Goal: Information Seeking & Learning: Learn about a topic

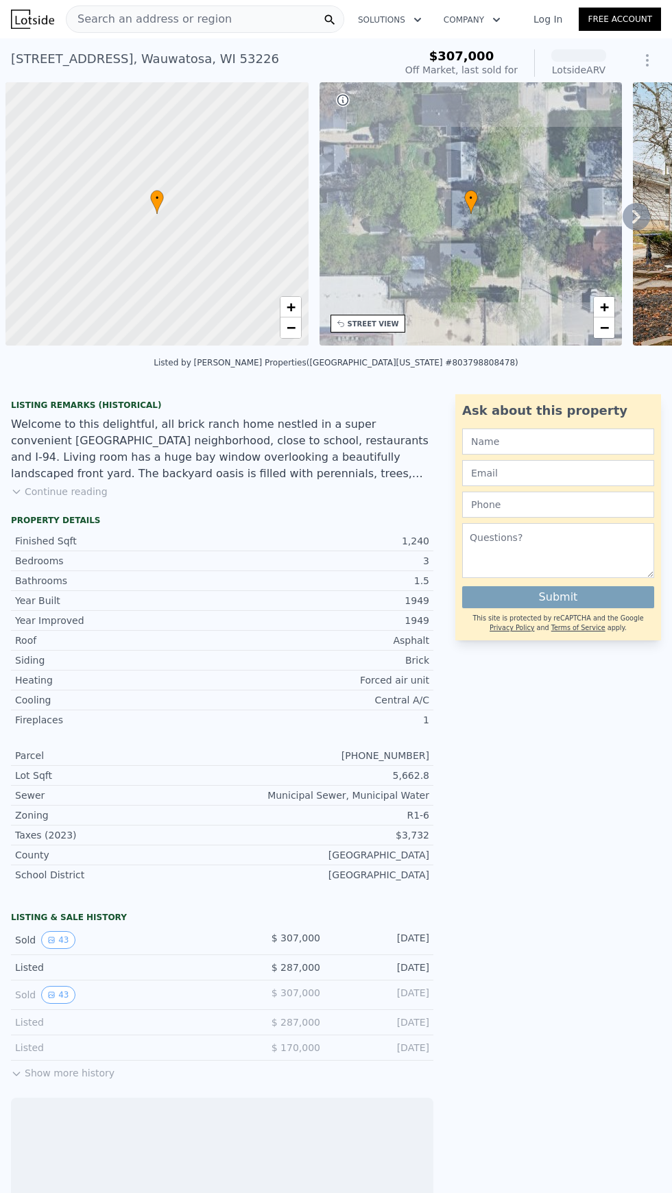
scroll to position [0, 5]
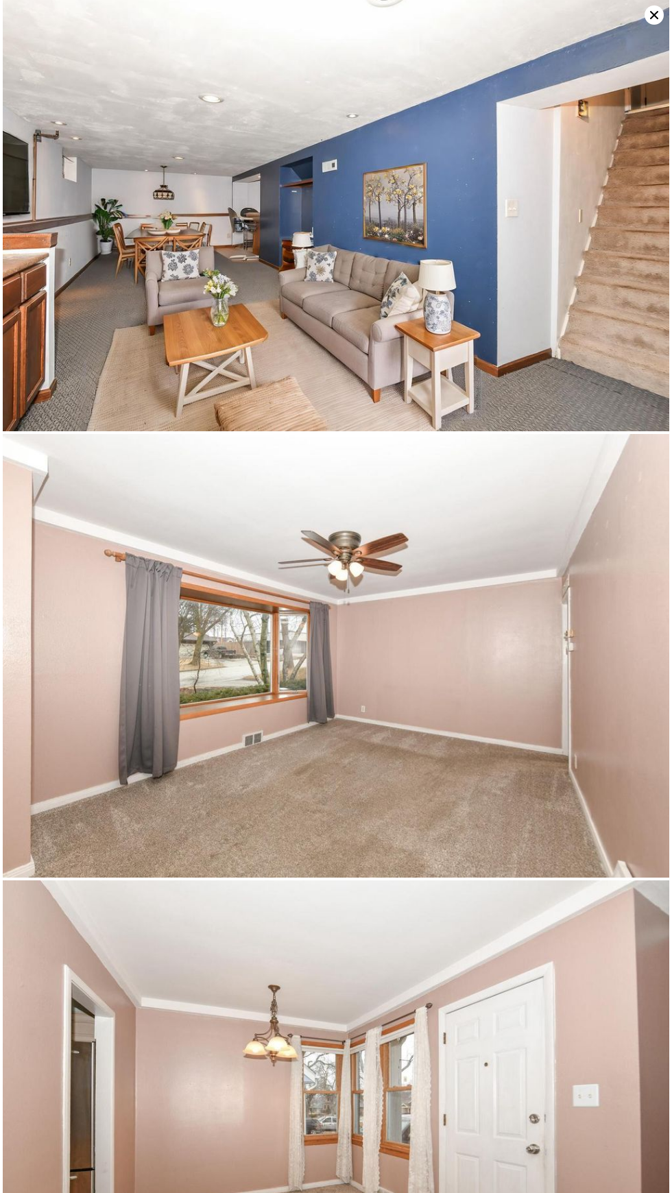
scroll to position [2683, 0]
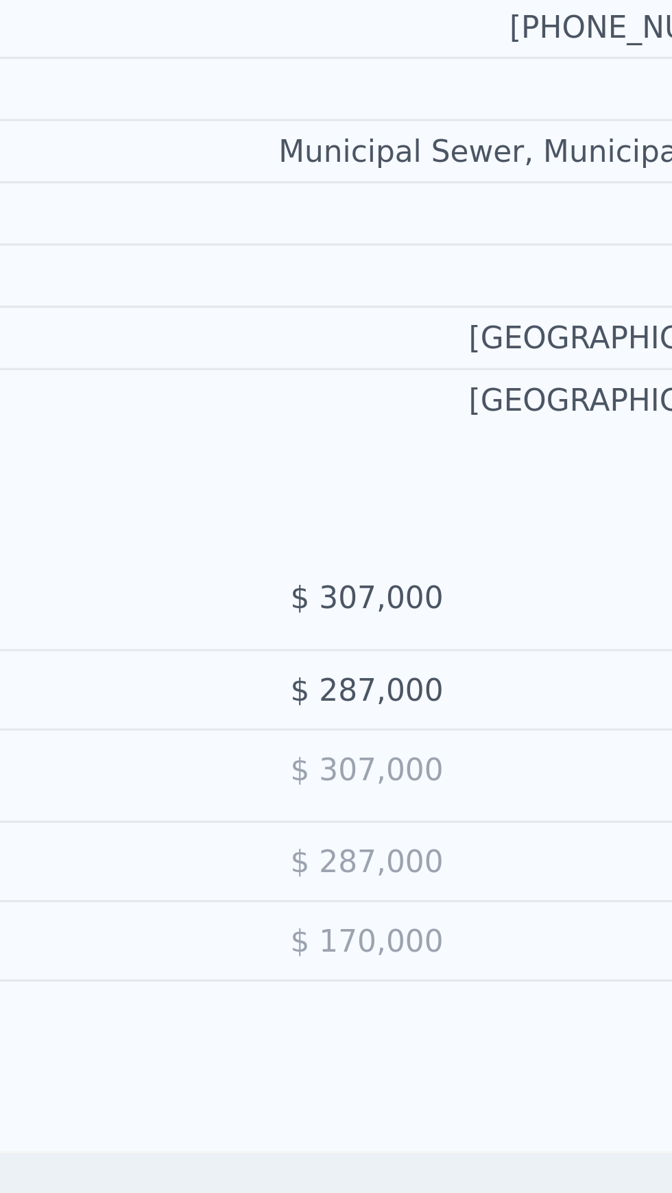
scroll to position [9, 0]
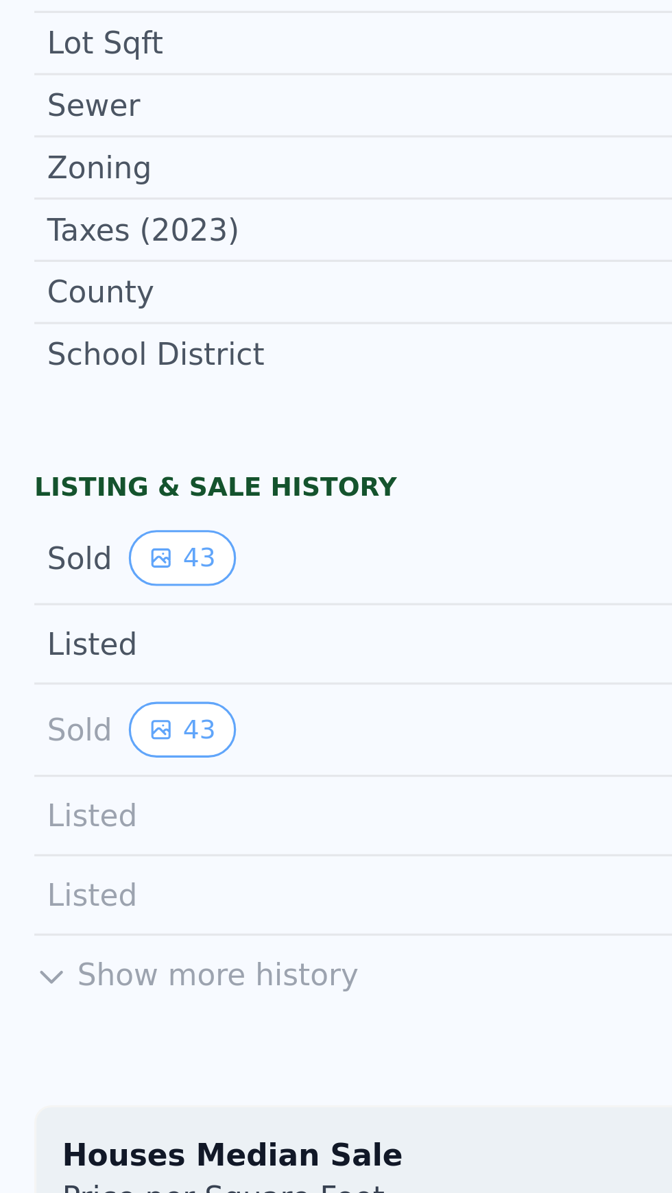
click at [60, 926] on button "43" at bounding box center [58, 931] width 34 height 18
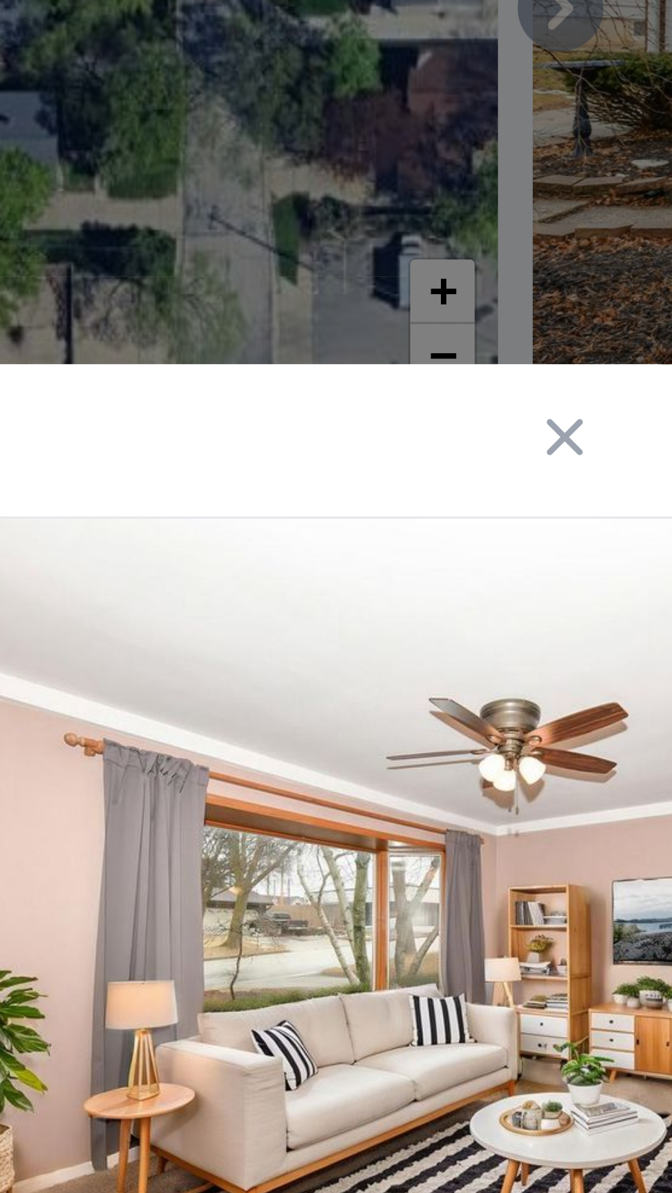
click at [644, 354] on icon "button" at bounding box center [637, 344] width 19 height 19
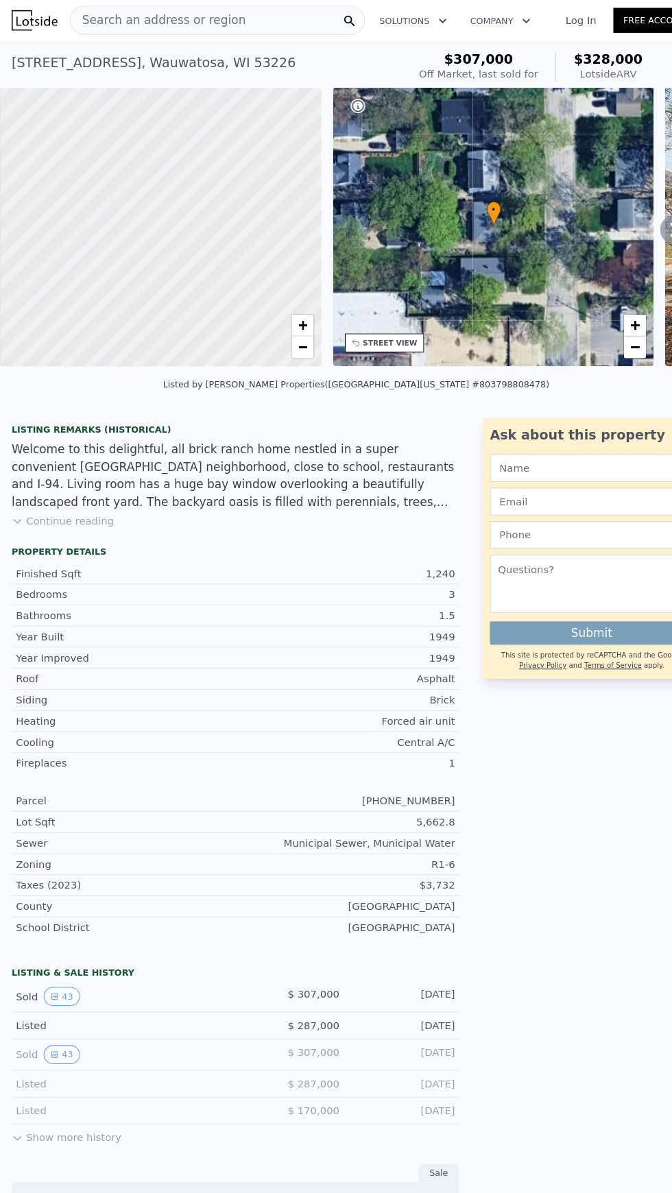
click at [79, 491] on button "Continue reading" at bounding box center [59, 492] width 97 height 14
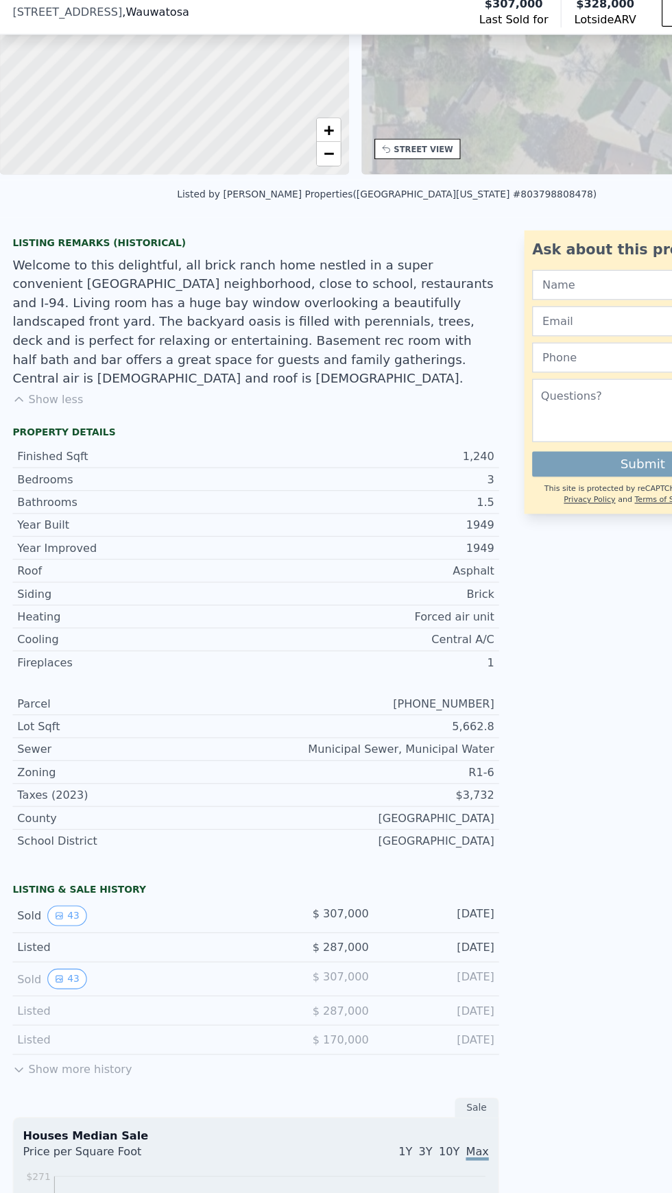
scroll to position [466, 0]
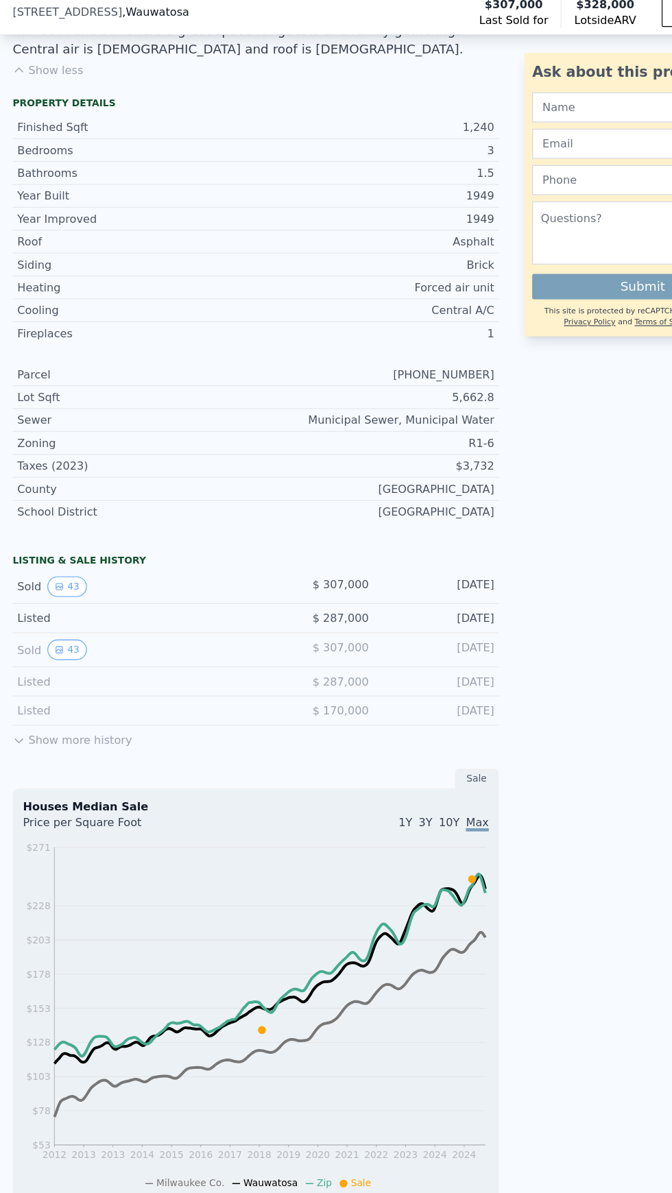
click at [104, 639] on button "Show more history" at bounding box center [62, 648] width 103 height 19
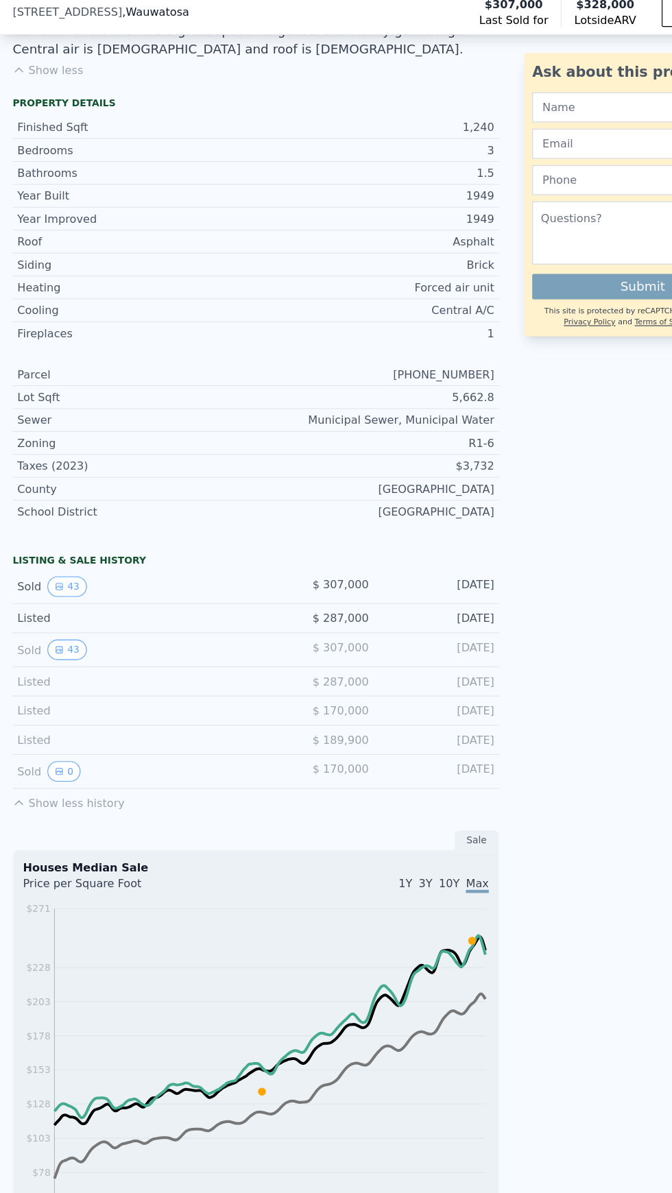
click at [55, 564] on button "43" at bounding box center [58, 573] width 34 height 18
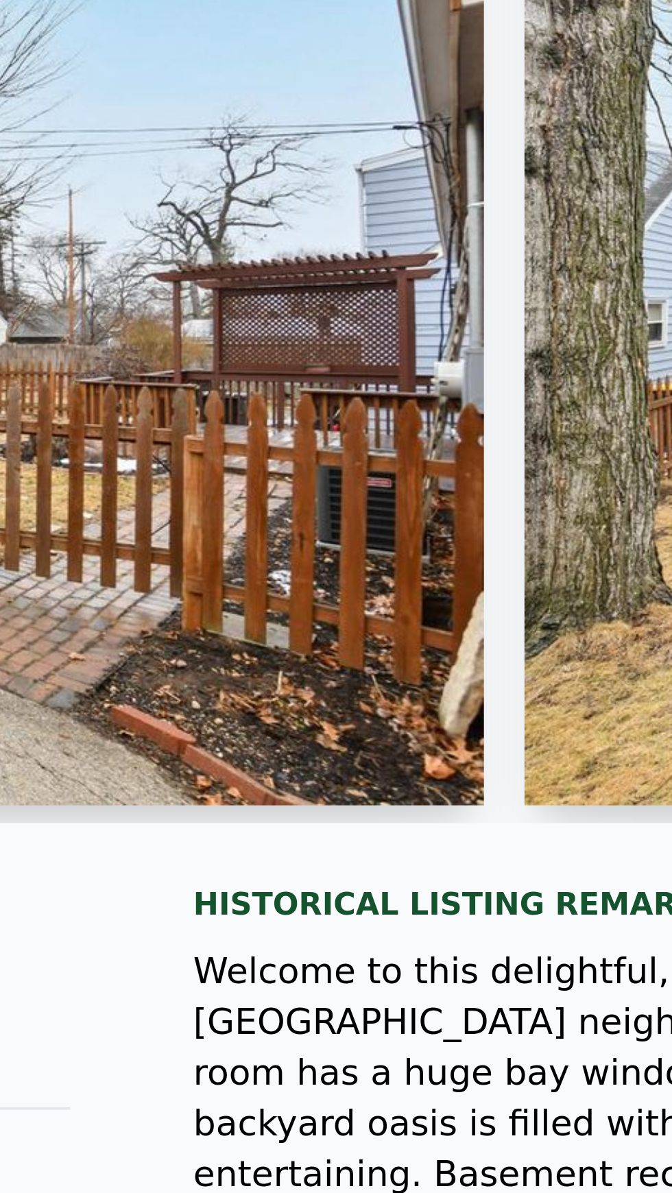
scroll to position [0, 0]
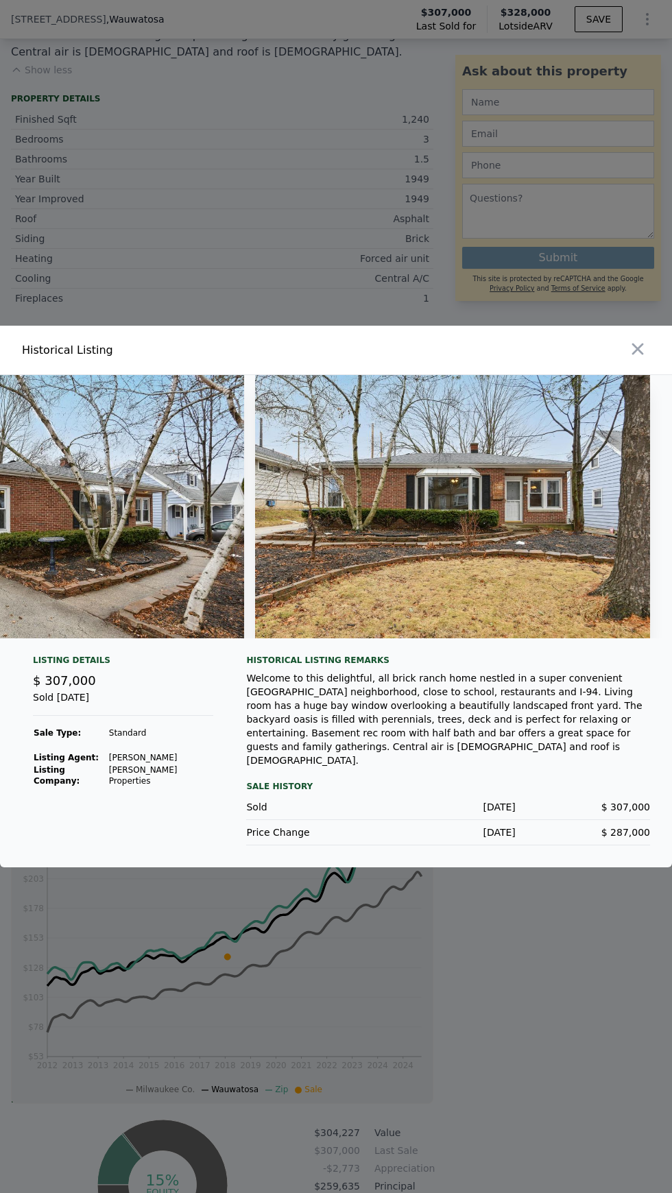
click at [637, 355] on icon "button" at bounding box center [638, 349] width 12 height 12
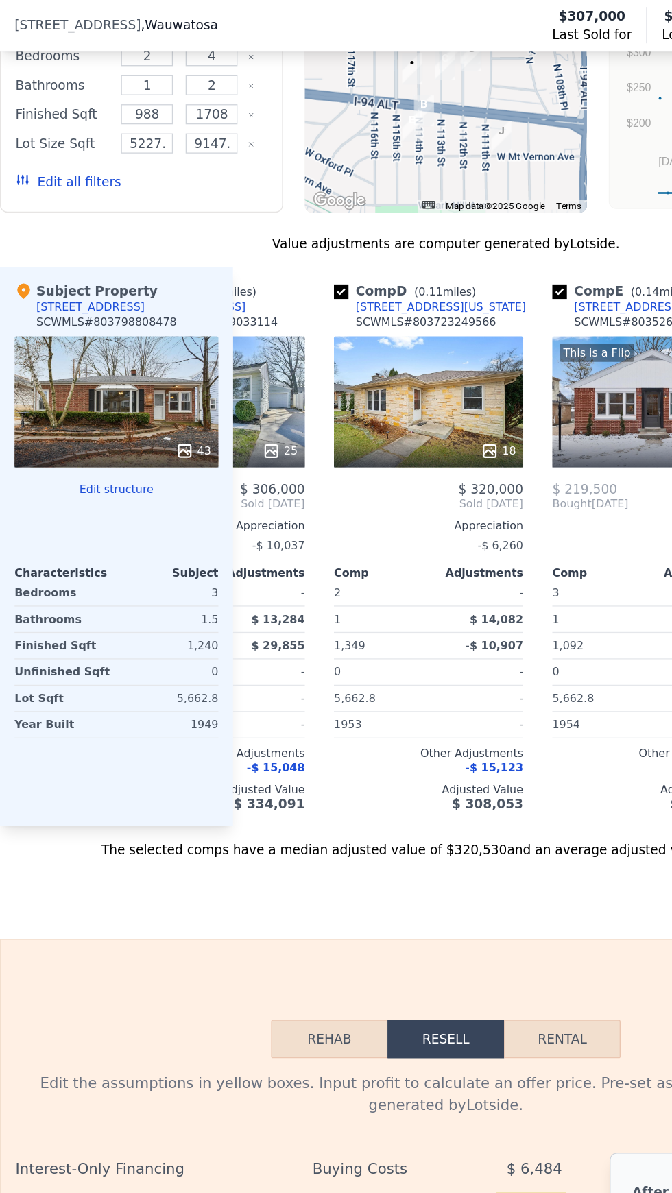
click at [327, 237] on div "SCWMLS # 803723249566" at bounding box center [321, 242] width 106 height 11
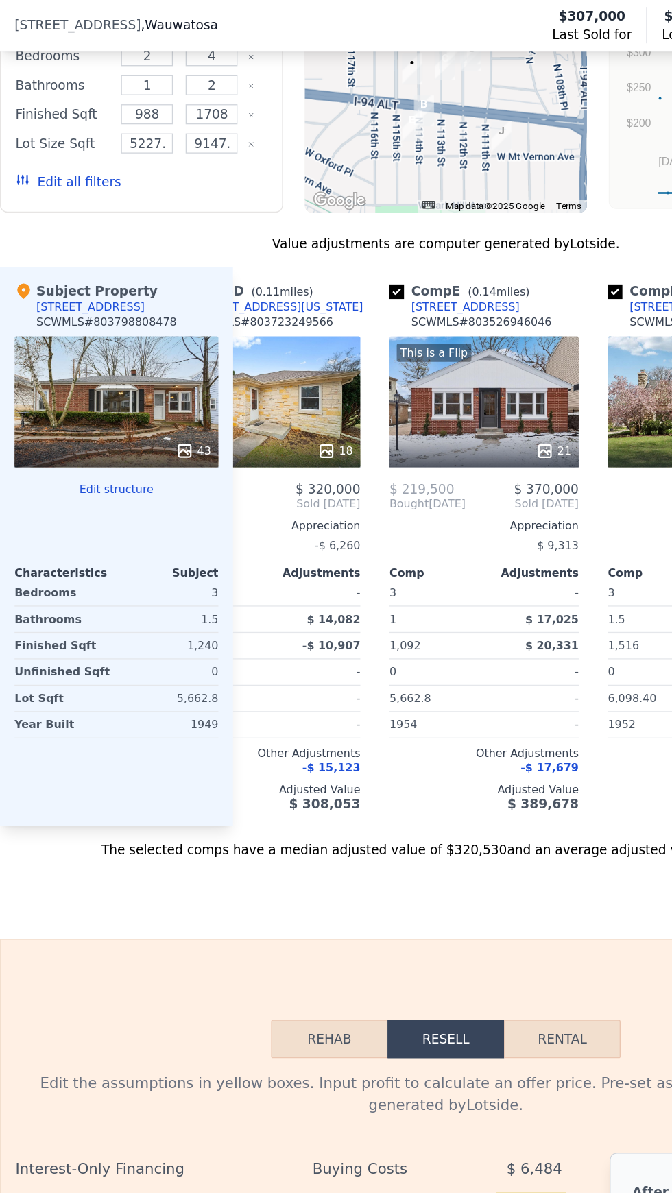
click at [225, 226] on div "[STREET_ADDRESS][US_STATE]" at bounding box center [209, 231] width 128 height 11
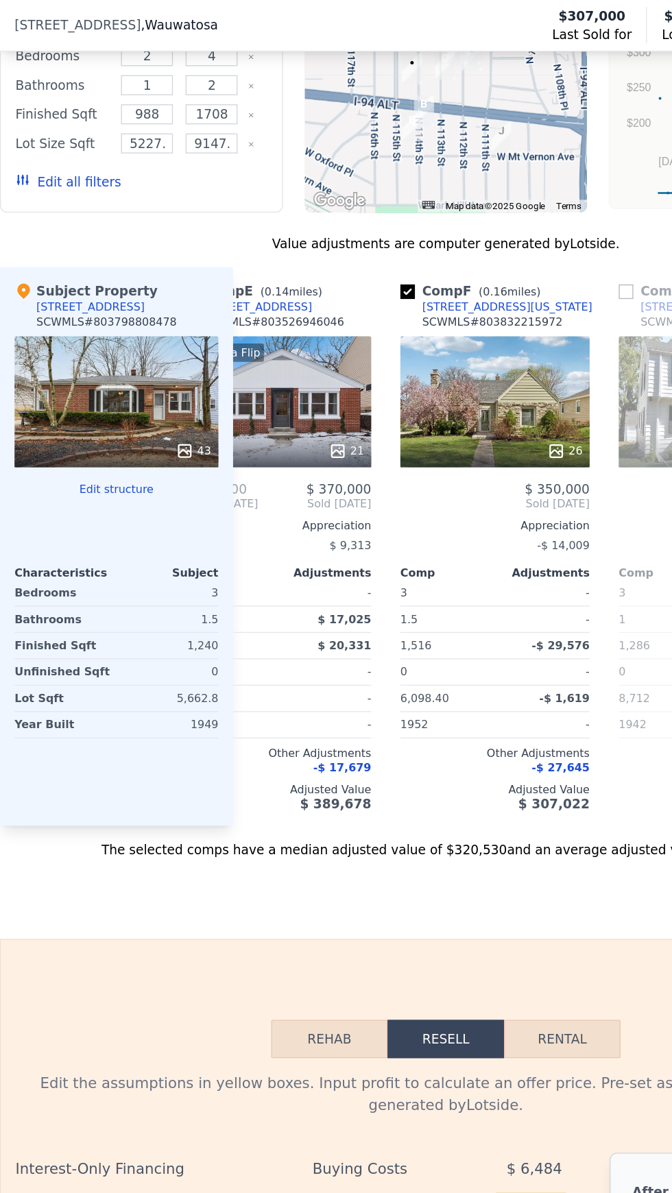
scroll to position [0, 719]
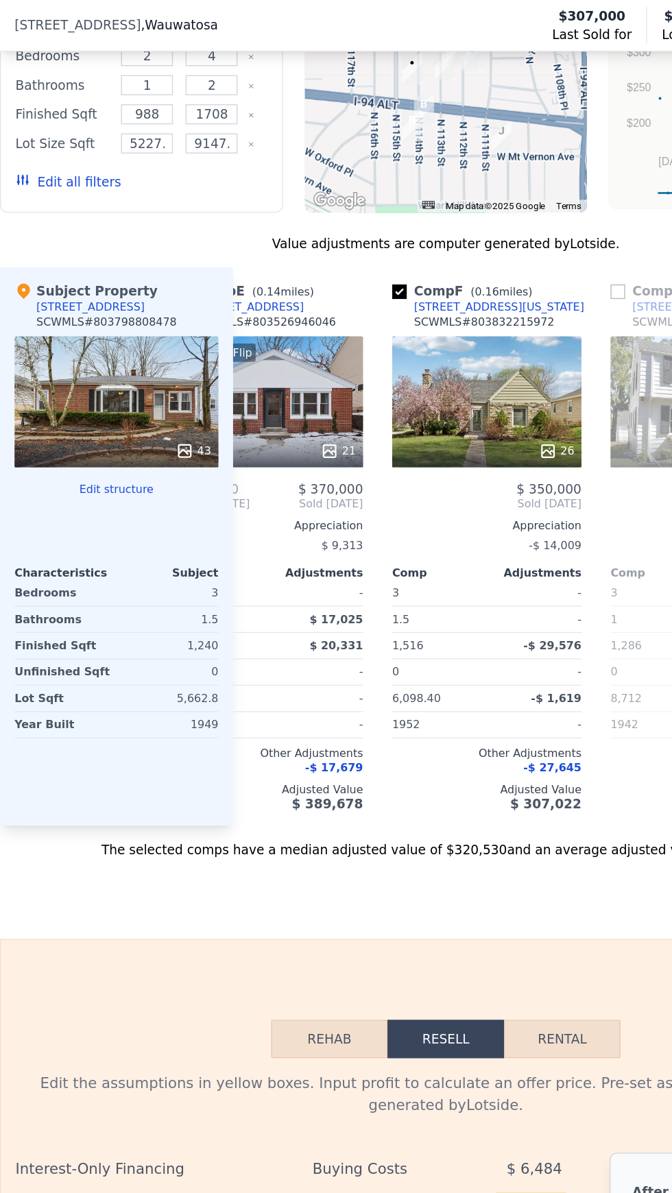
click at [232, 278] on div "This is a Flip 21" at bounding box center [202, 303] width 143 height 99
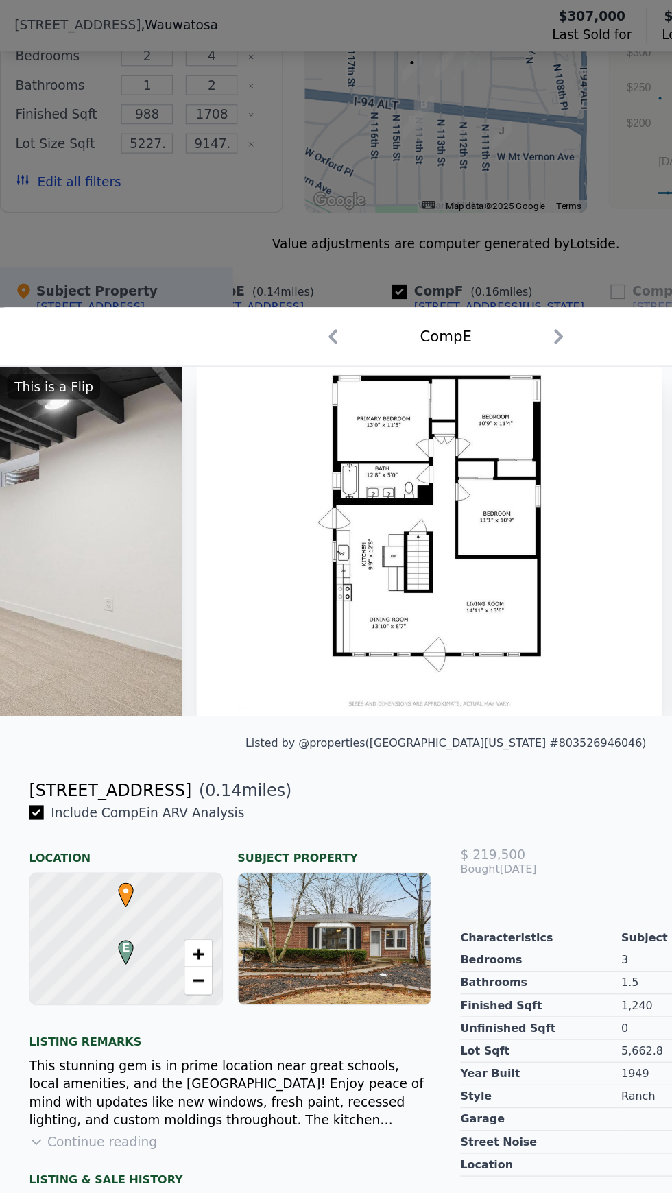
scroll to position [0, 7164]
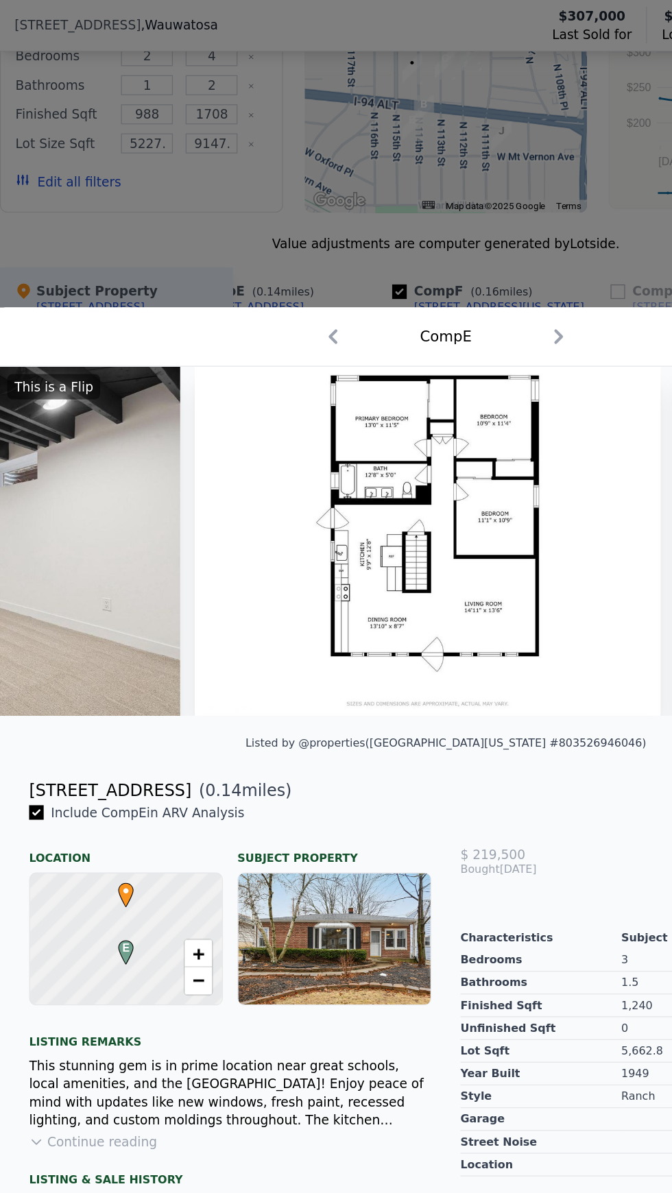
click at [446, 127] on div at bounding box center [336, 596] width 672 height 1193
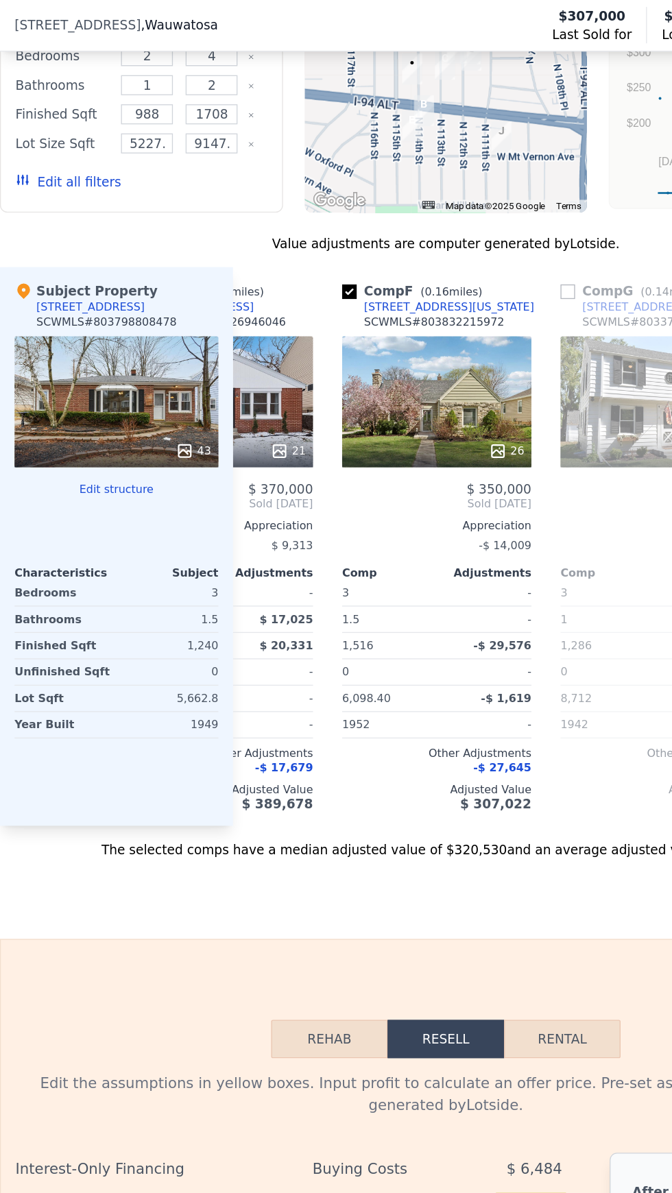
scroll to position [0, 757]
click at [348, 226] on div "[STREET_ADDRESS][US_STATE]" at bounding box center [337, 231] width 128 height 11
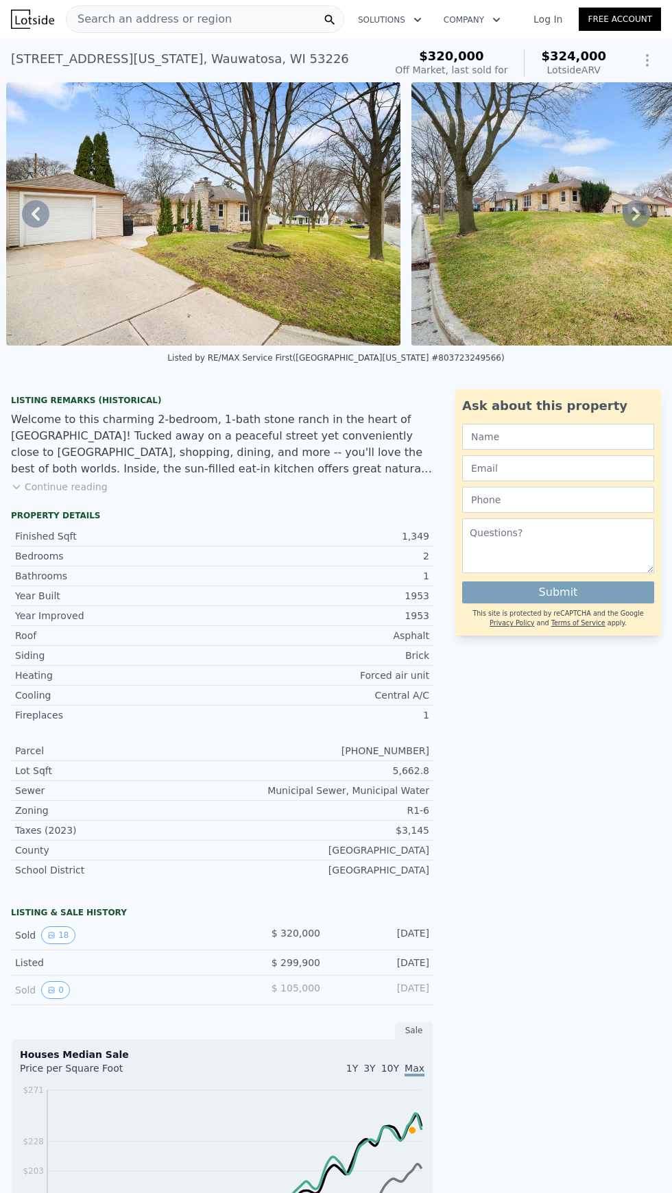
scroll to position [0, 7256]
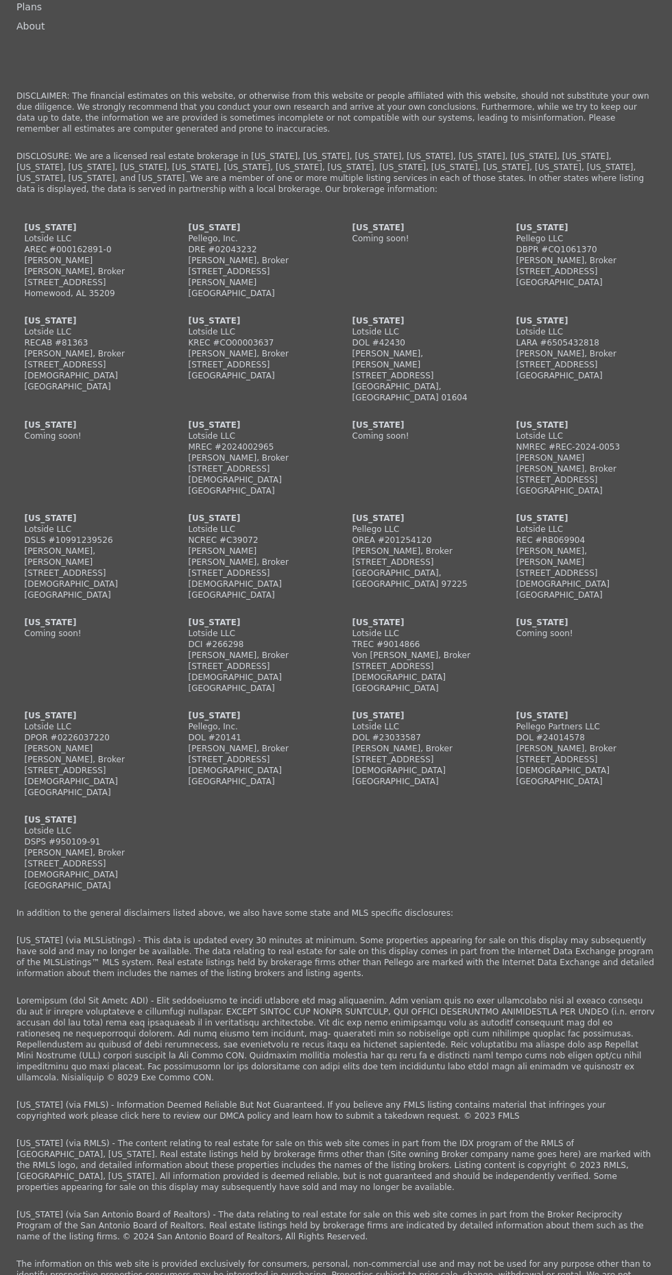
scroll to position [4439, 0]
